Goal: Task Accomplishment & Management: Complete application form

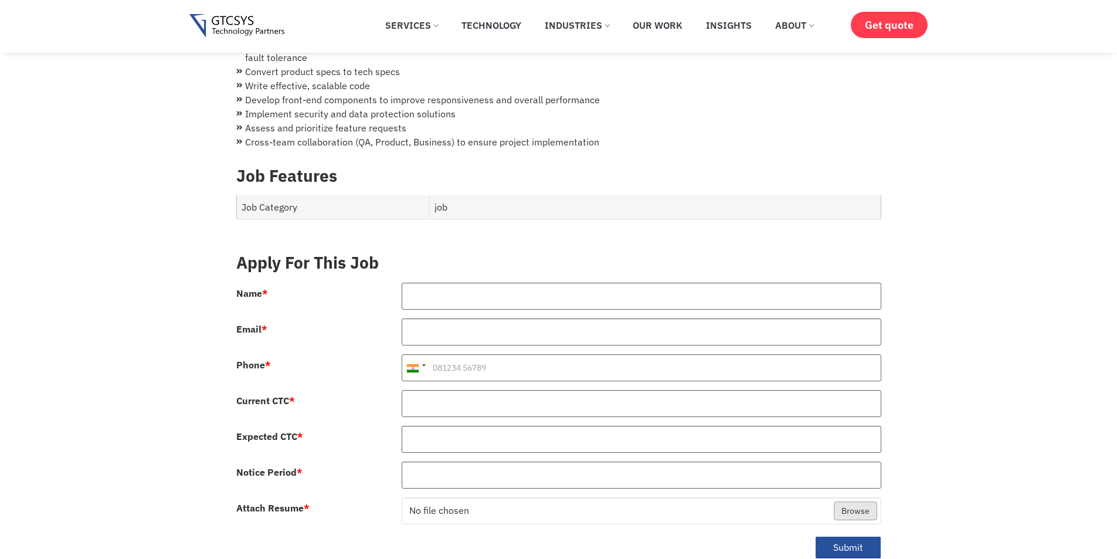
scroll to position [410, 0]
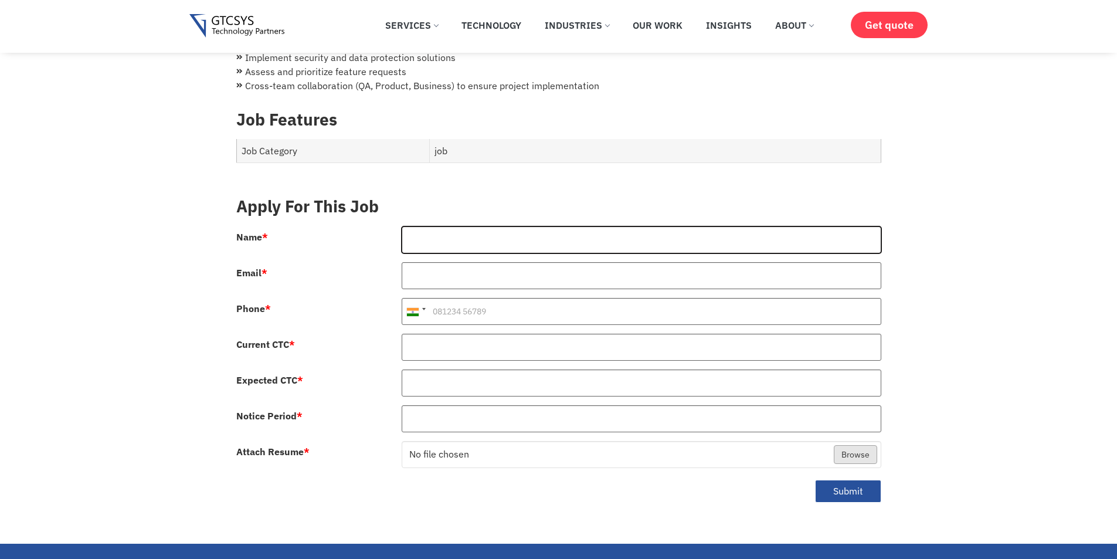
drag, startPoint x: 574, startPoint y: 235, endPoint x: 568, endPoint y: 240, distance: 7.1
click at [574, 235] on input "Name *" at bounding box center [642, 239] width 480 height 27
type input "[PERSON_NAME]"
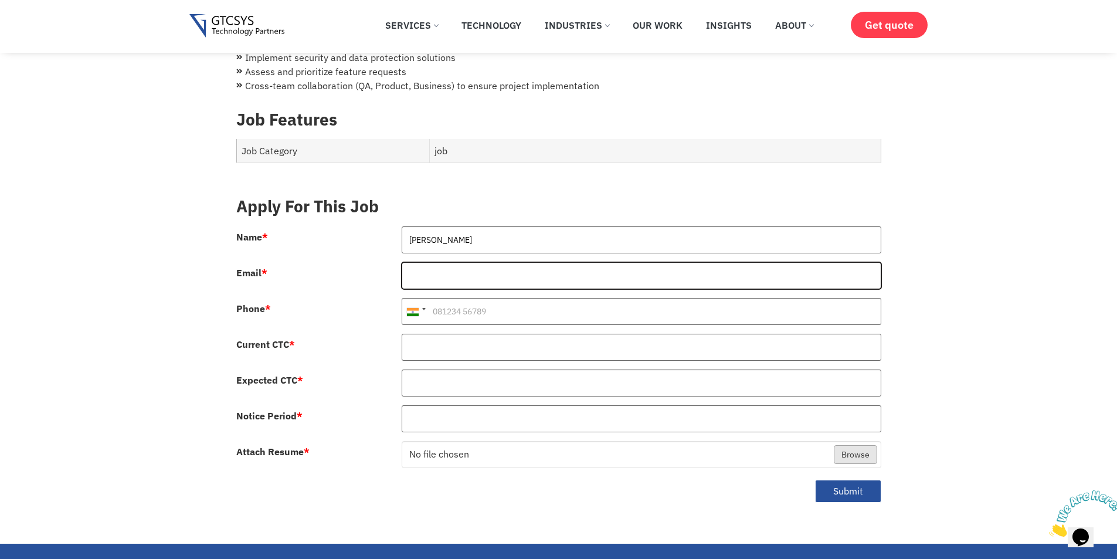
type input "[EMAIL_ADDRESS][DOMAIN_NAME]"
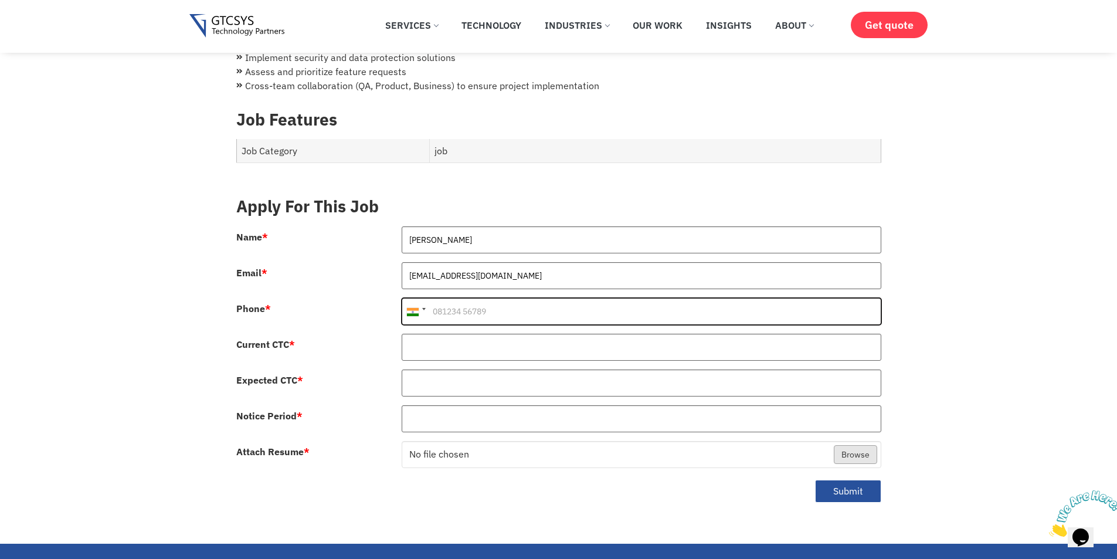
type input "[PHONE_NUMBER]"
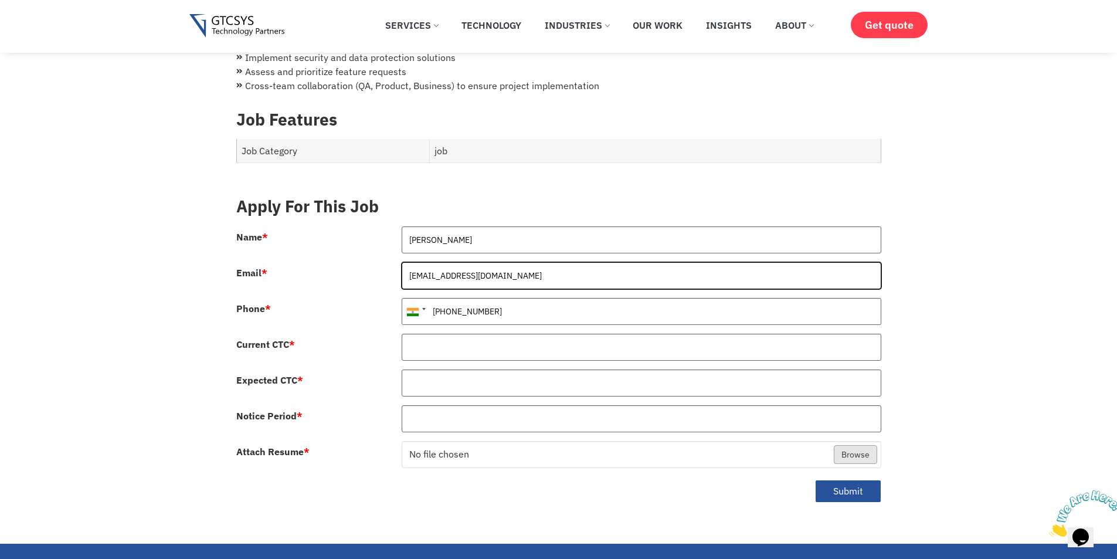
drag, startPoint x: 550, startPoint y: 269, endPoint x: 384, endPoint y: 266, distance: 166.6
click at [384, 266] on div "Name * [PERSON_NAME] Email * [EMAIL_ADDRESS][DOMAIN_NAME] Phone * [GEOGRAPHIC_D…" at bounding box center [559, 370] width 663 height 288
type input "[EMAIL_ADDRESS][DOMAIN_NAME]"
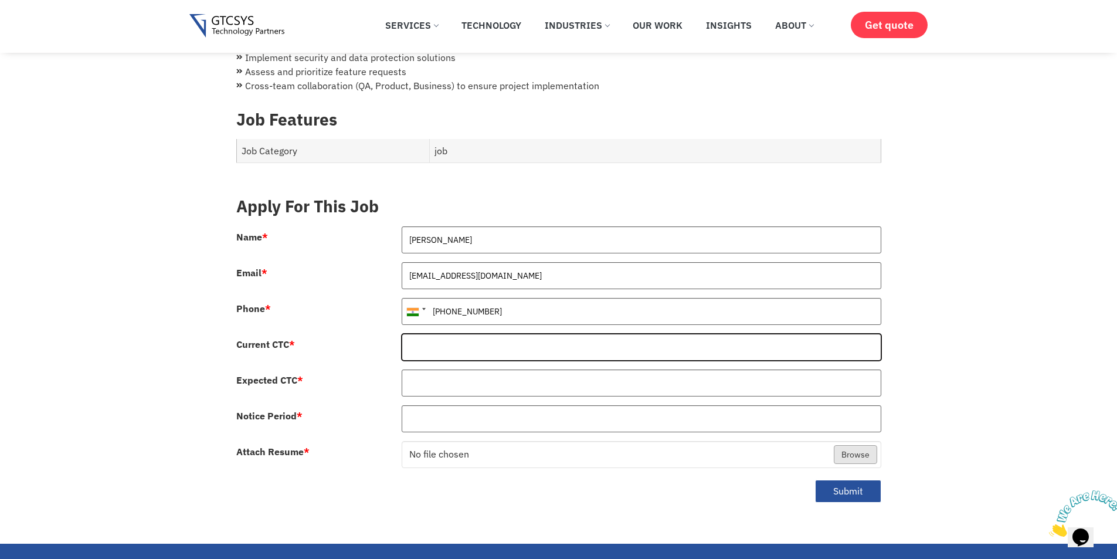
click at [463, 341] on input "Current CTC *" at bounding box center [642, 347] width 480 height 27
type input "710000"
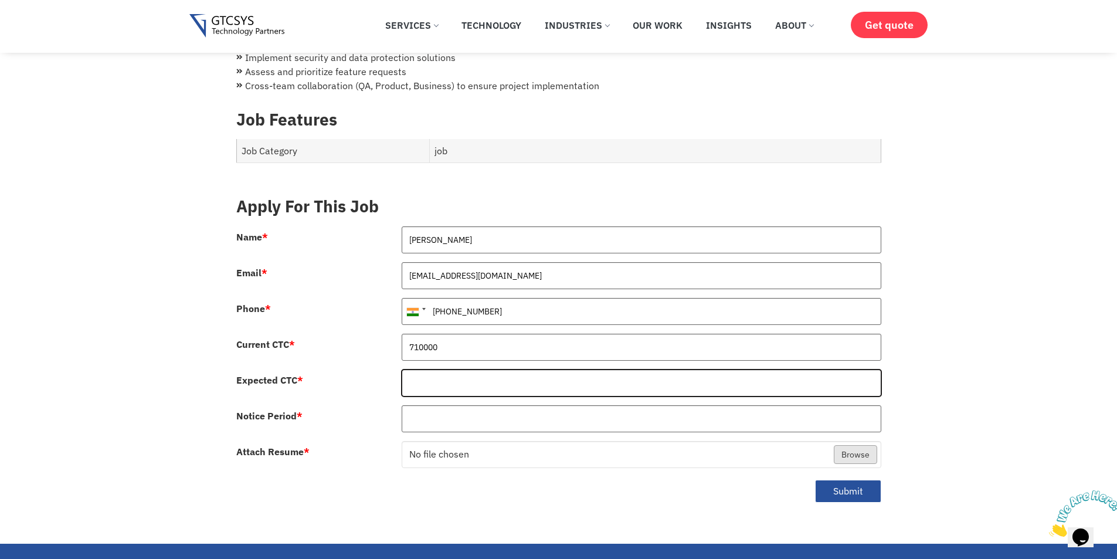
click at [449, 369] on input "Expected CTC *" at bounding box center [642, 382] width 480 height 27
type input "1200000"
click at [469, 408] on input "Notice Period *" at bounding box center [642, 418] width 480 height 27
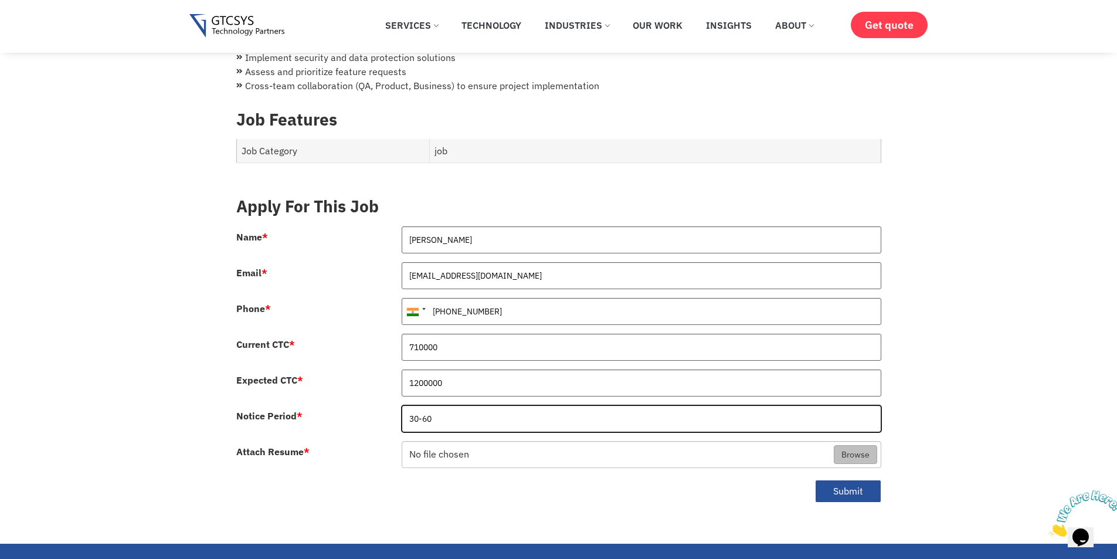
type input "30-60"
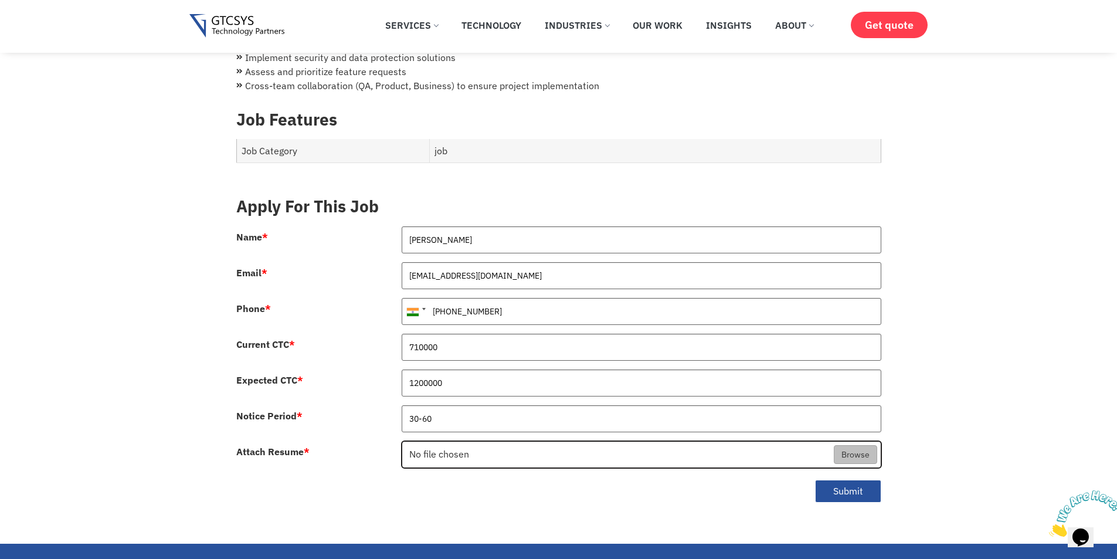
click at [501, 446] on input "Attach Resume *" at bounding box center [641, 455] width 479 height 27
type input "C:\fakepath\[PERSON_NAME] - H.pdf"
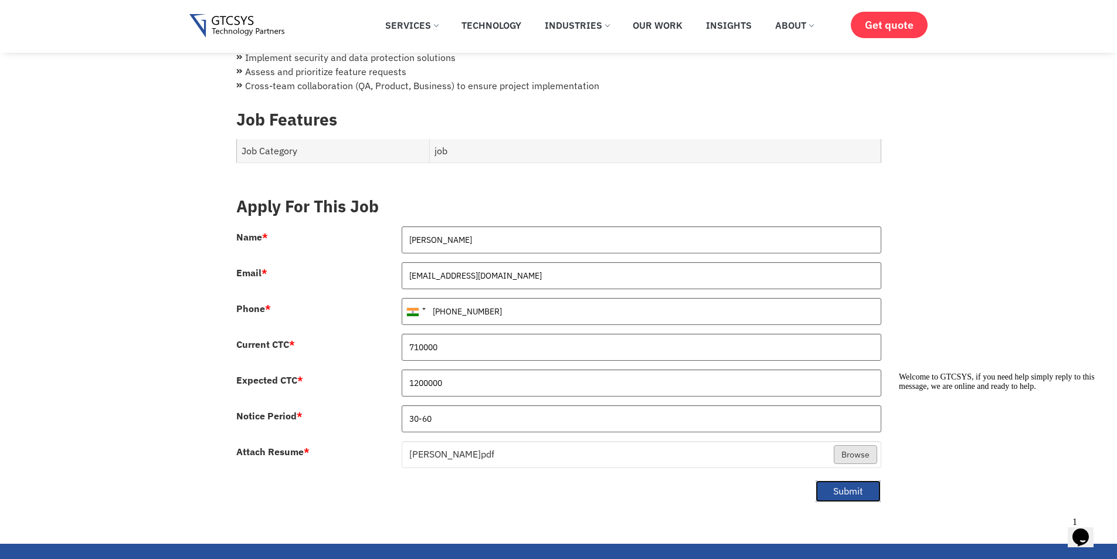
click at [852, 480] on button "Submit" at bounding box center [848, 491] width 66 height 23
